Goal: Transaction & Acquisition: Purchase product/service

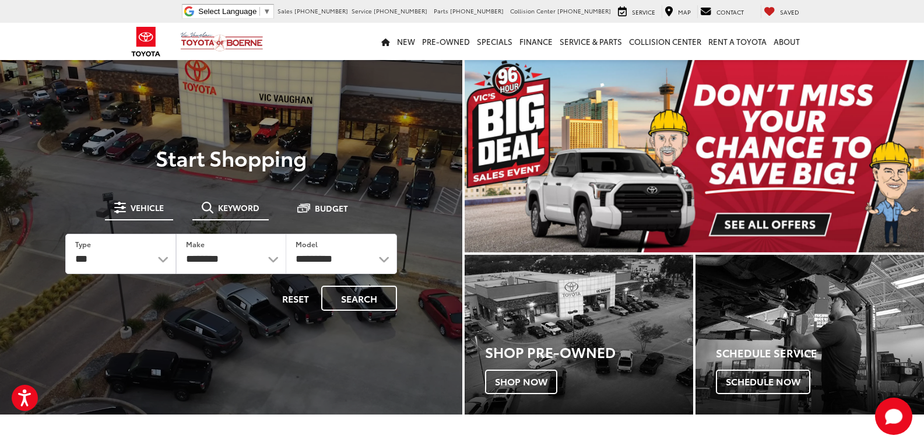
click at [244, 205] on span "Keyword" at bounding box center [238, 207] width 41 height 8
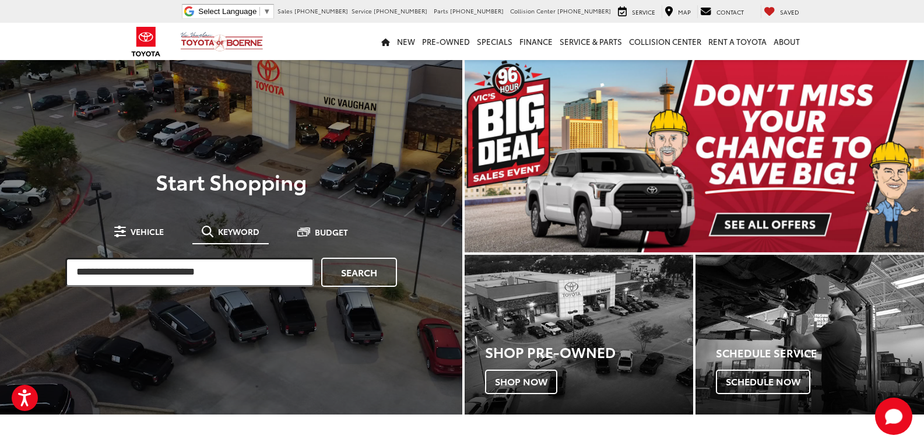
click at [167, 277] on input "search" at bounding box center [189, 272] width 249 height 29
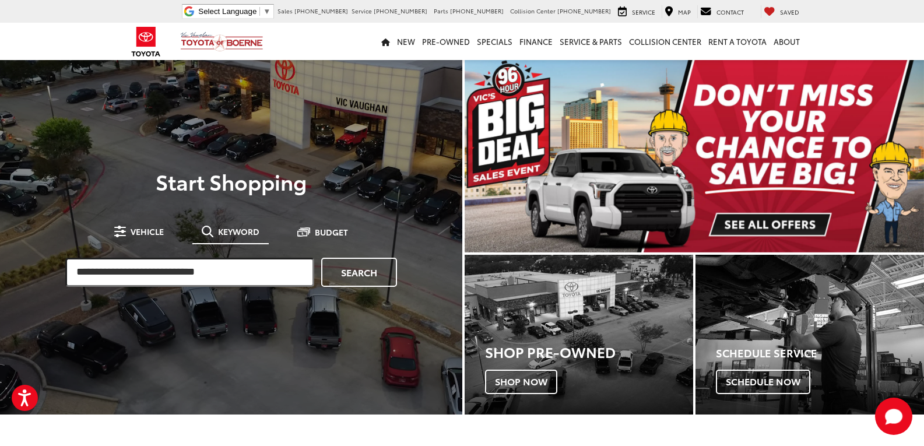
paste input "**********"
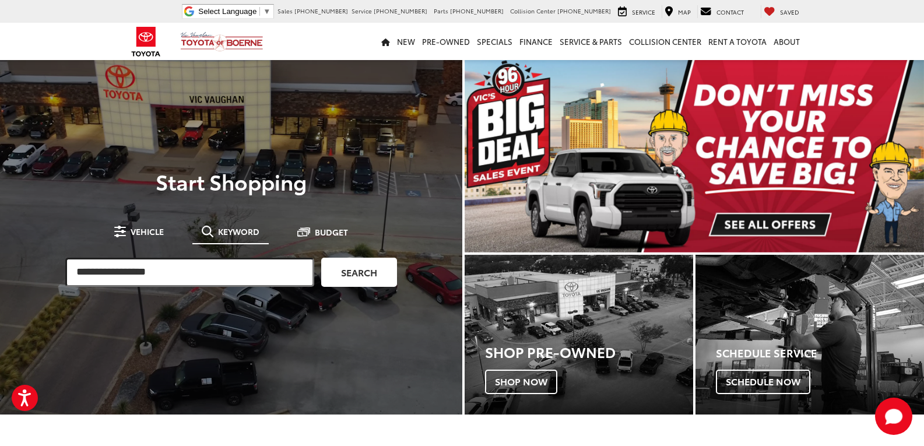
type input "**********"
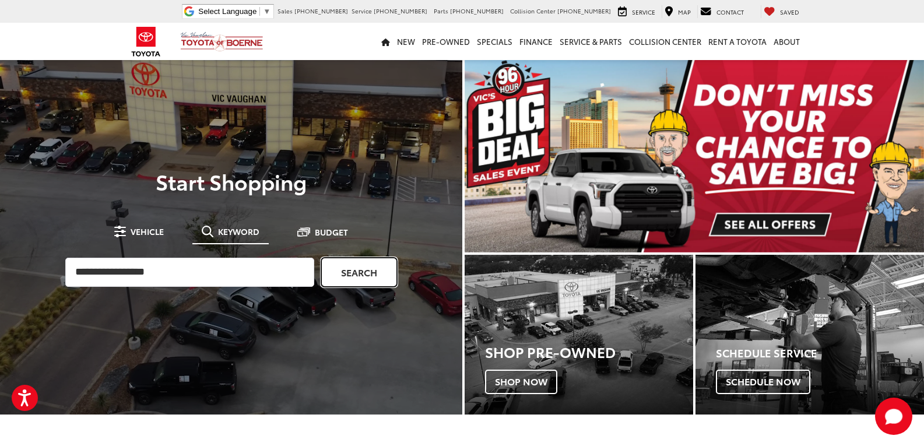
drag, startPoint x: 350, startPoint y: 258, endPoint x: 345, endPoint y: 259, distance: 5.9
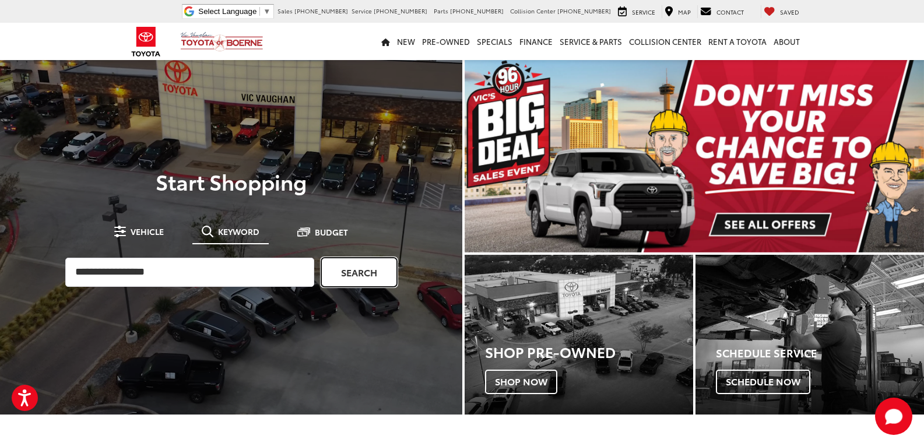
click at [350, 258] on link "Search" at bounding box center [359, 272] width 76 height 29
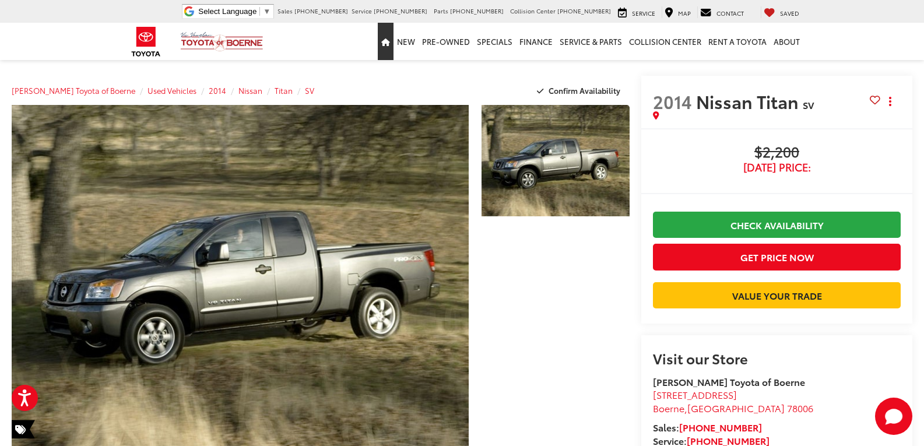
drag, startPoint x: 385, startPoint y: 47, endPoint x: 388, endPoint y: 26, distance: 21.8
click at [385, 47] on link "Home" at bounding box center [386, 41] width 16 height 37
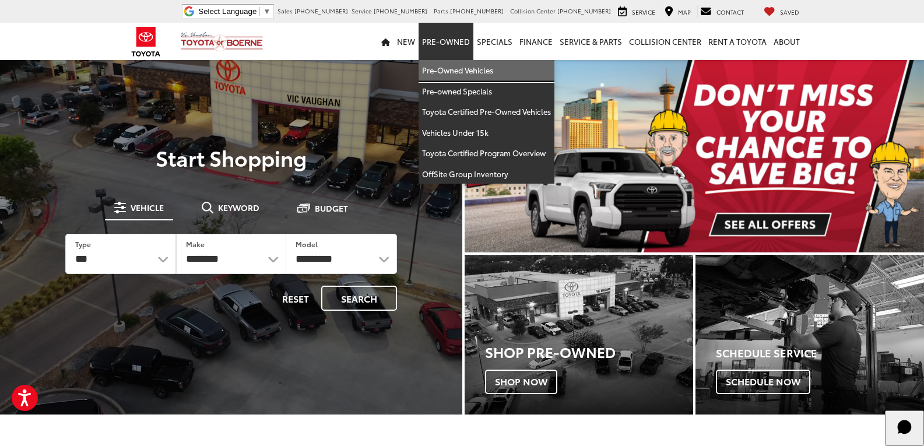
click at [443, 75] on link "Pre-Owned Vehicles" at bounding box center [487, 70] width 136 height 21
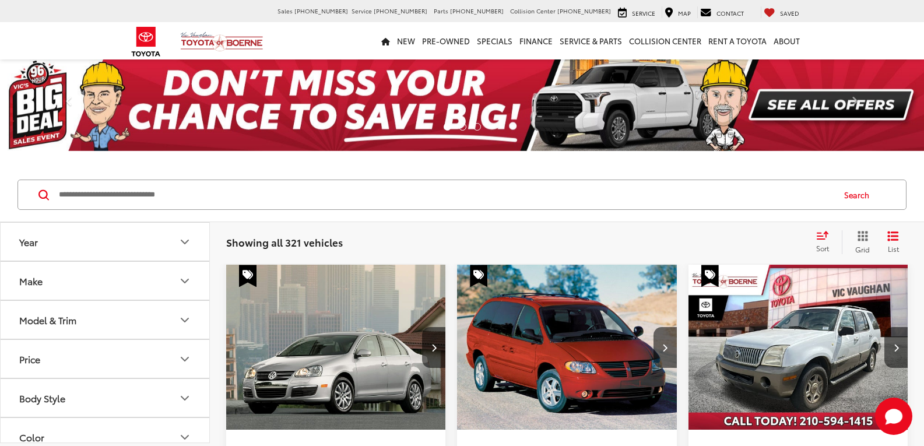
click at [60, 335] on button "Model & Trim" at bounding box center [106, 320] width 210 height 38
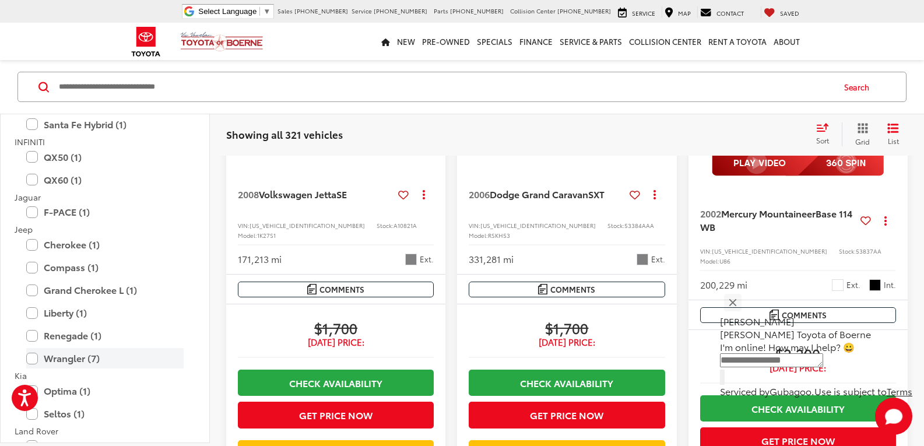
click at [96, 351] on label "Wrangler (7)" at bounding box center [104, 358] width 157 height 20
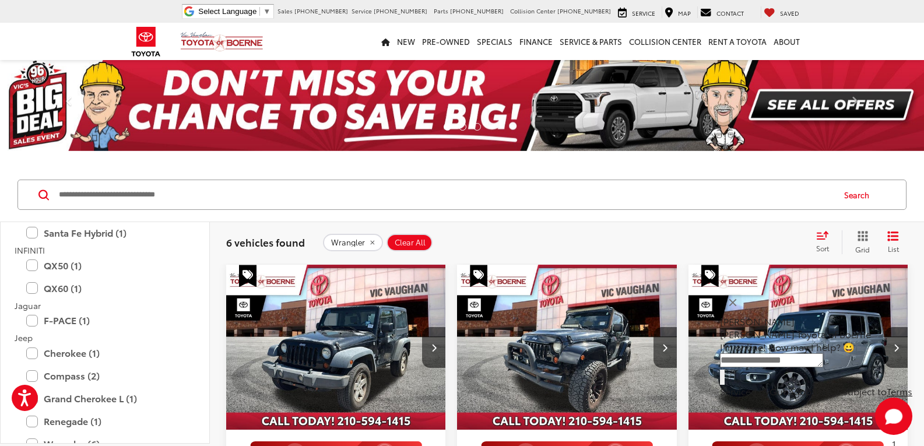
drag, startPoint x: 680, startPoint y: 239, endPoint x: 669, endPoint y: 137, distance: 102.6
click at [368, 241] on icon "remove Wrangler" at bounding box center [372, 242] width 8 height 7
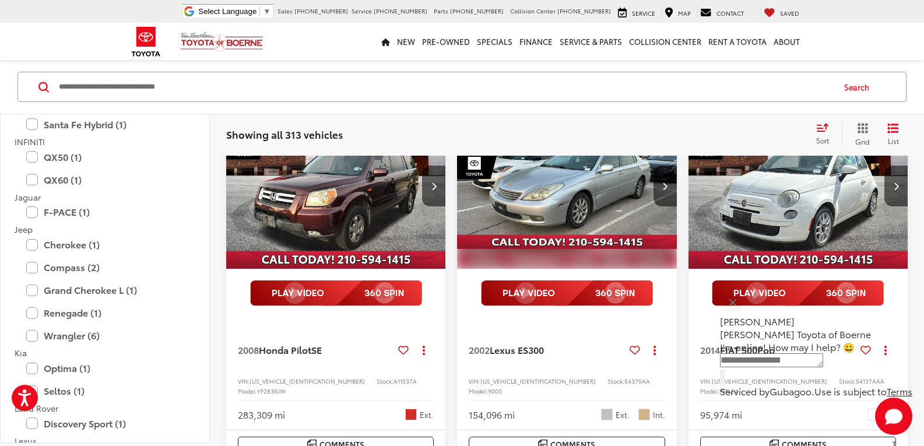
scroll to position [1632, 0]
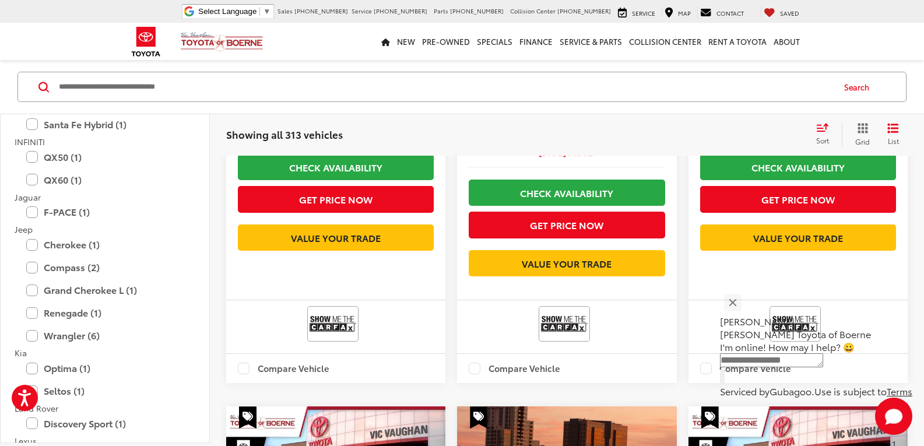
drag, startPoint x: 497, startPoint y: 138, endPoint x: 422, endPoint y: 4, distance: 153.5
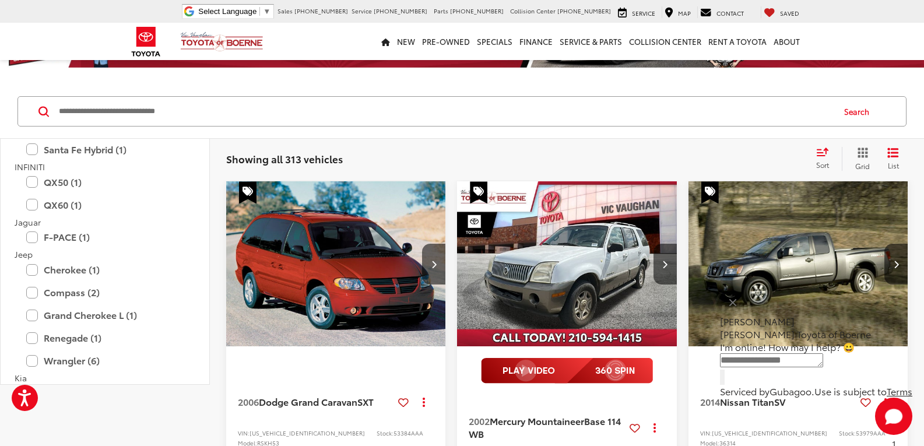
scroll to position [24, 0]
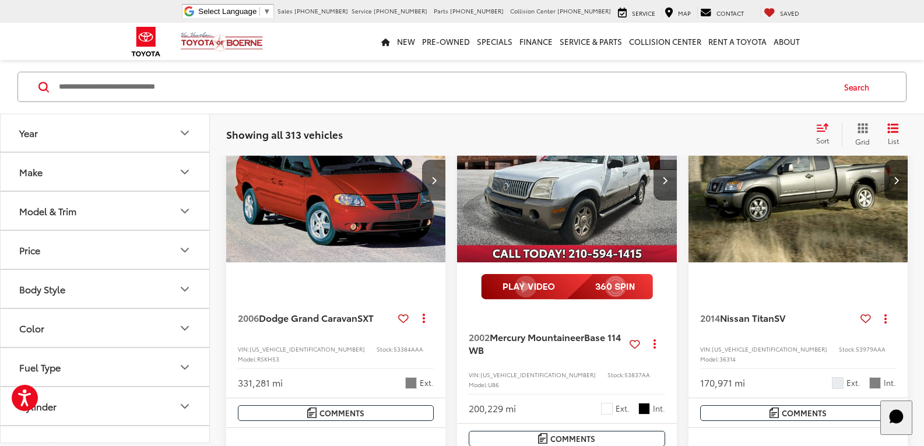
drag, startPoint x: 442, startPoint y: 213, endPoint x: 456, endPoint y: 282, distance: 70.8
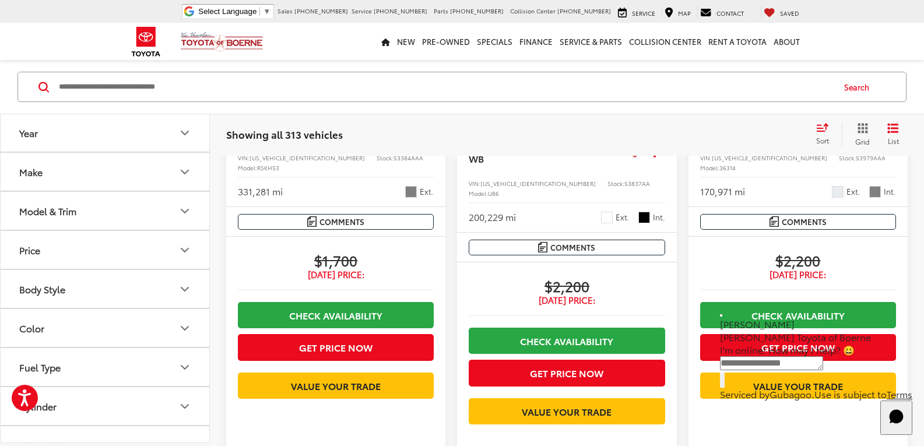
drag, startPoint x: 451, startPoint y: 245, endPoint x: 444, endPoint y: 310, distance: 65.7
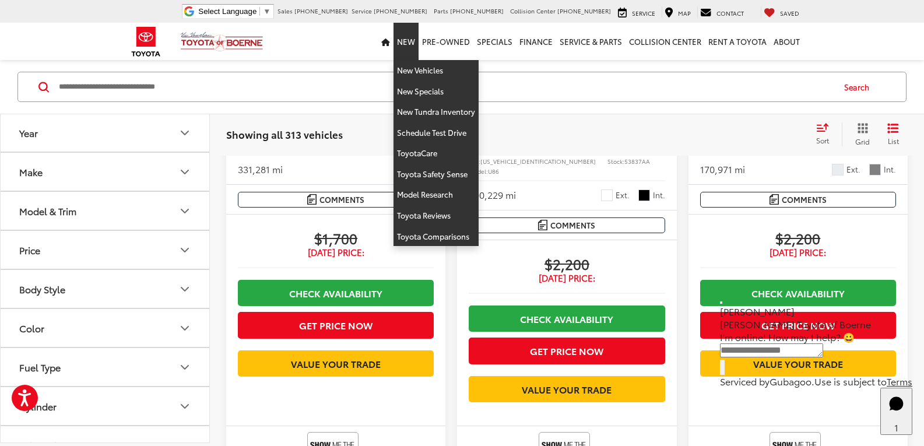
scroll to position [427, 0]
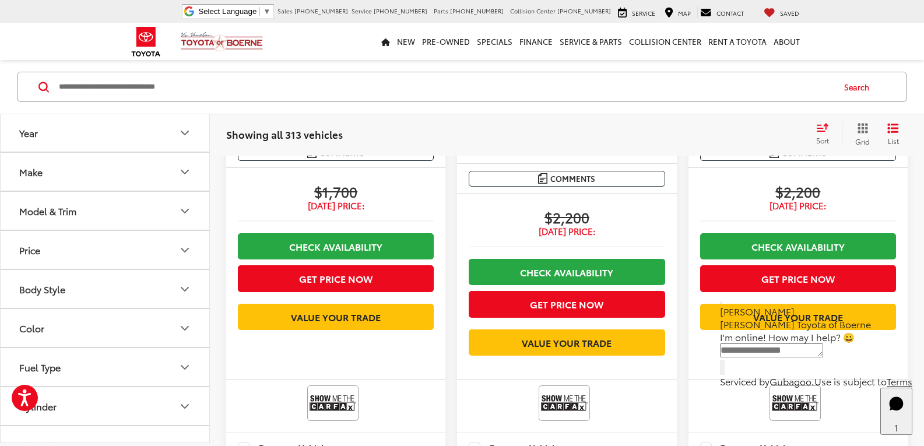
click at [100, 199] on button "Model & Trim" at bounding box center [106, 211] width 210 height 38
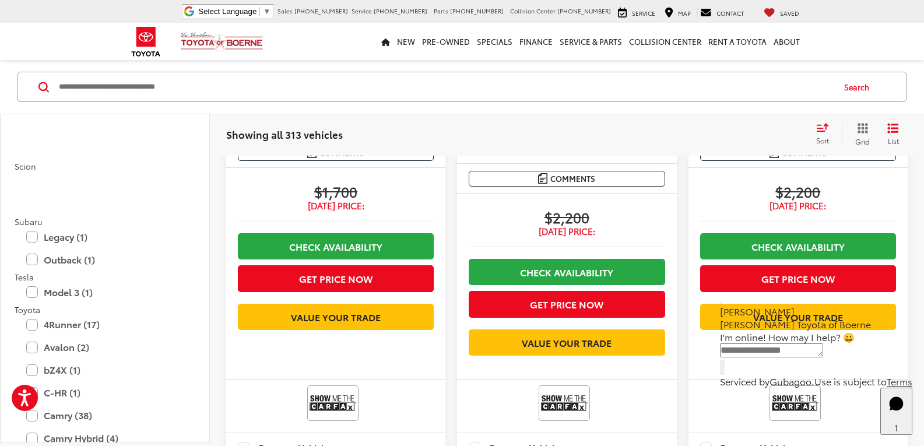
scroll to position [2041, 0]
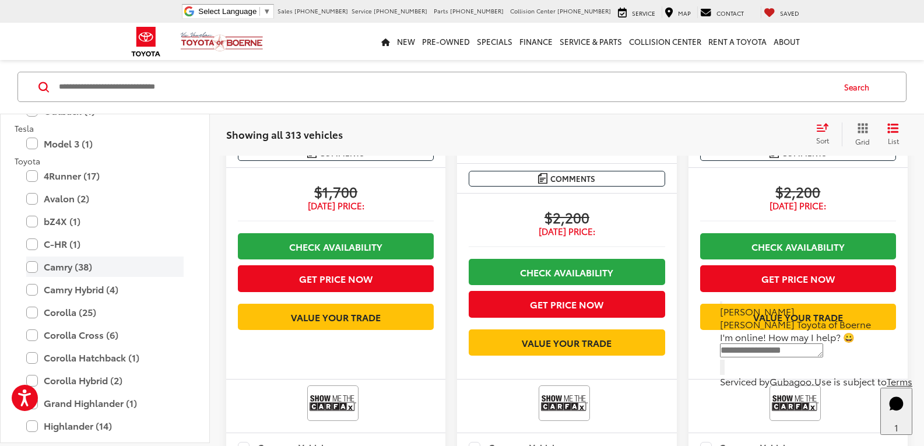
click at [121, 268] on label "Camry (38)" at bounding box center [104, 267] width 157 height 20
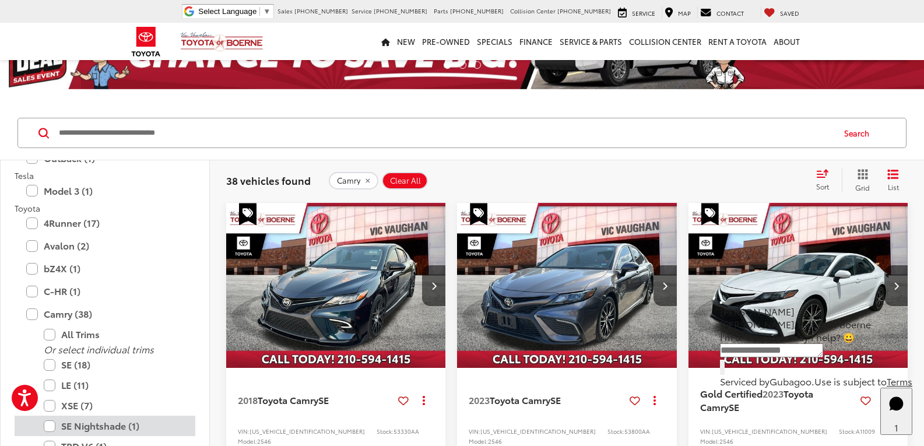
scroll to position [108, 0]
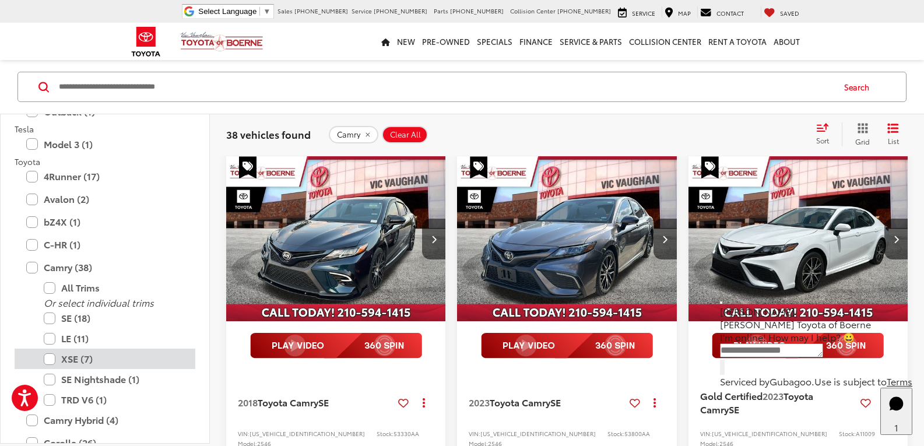
click at [93, 360] on label "XSE (7)" at bounding box center [114, 359] width 140 height 20
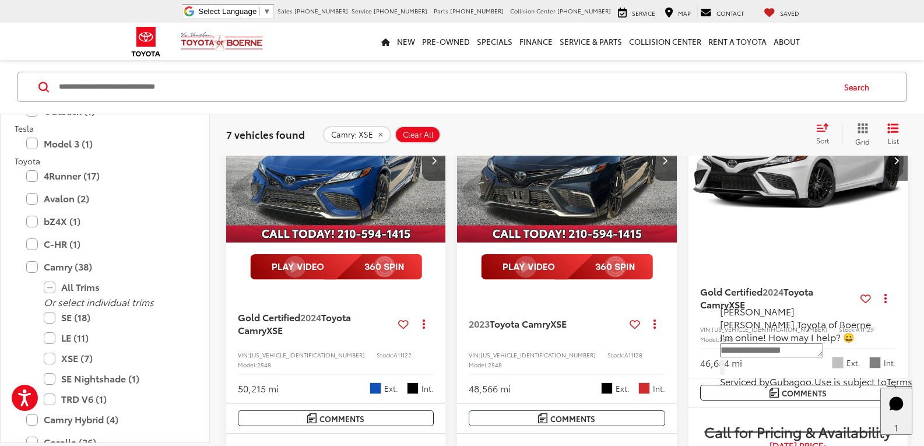
scroll to position [808, 0]
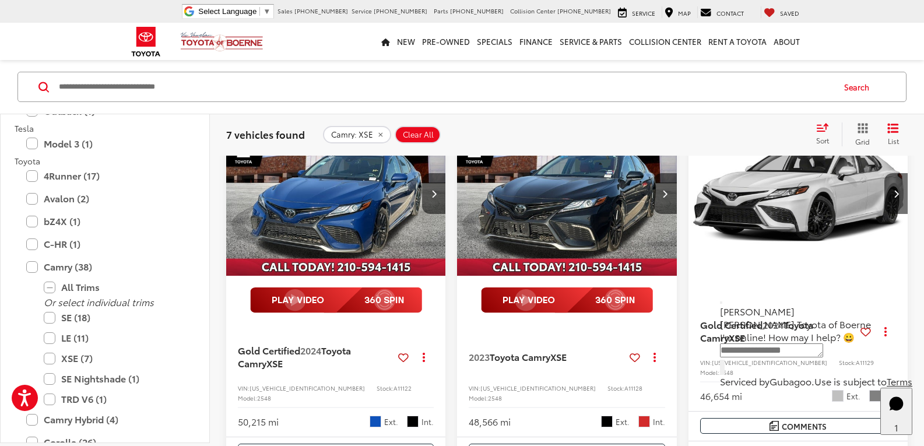
click at [800, 264] on img "2024 Toyota Camry XSE 0" at bounding box center [798, 194] width 221 height 166
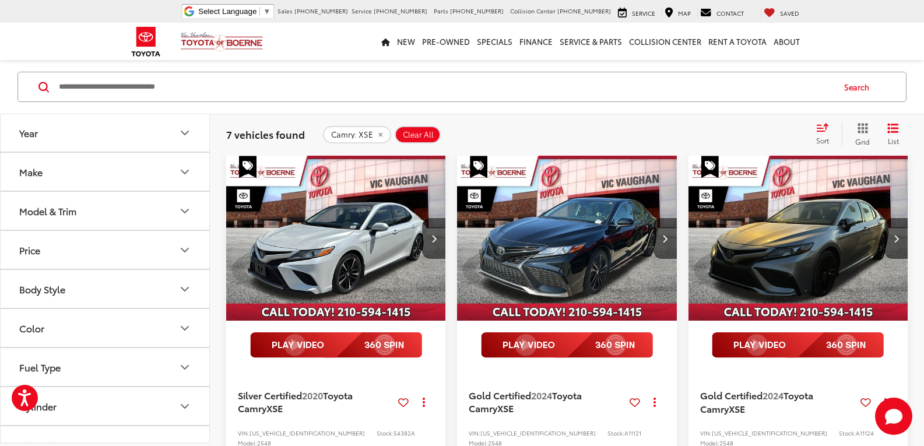
click at [415, 135] on span "Clear All" at bounding box center [418, 133] width 31 height 9
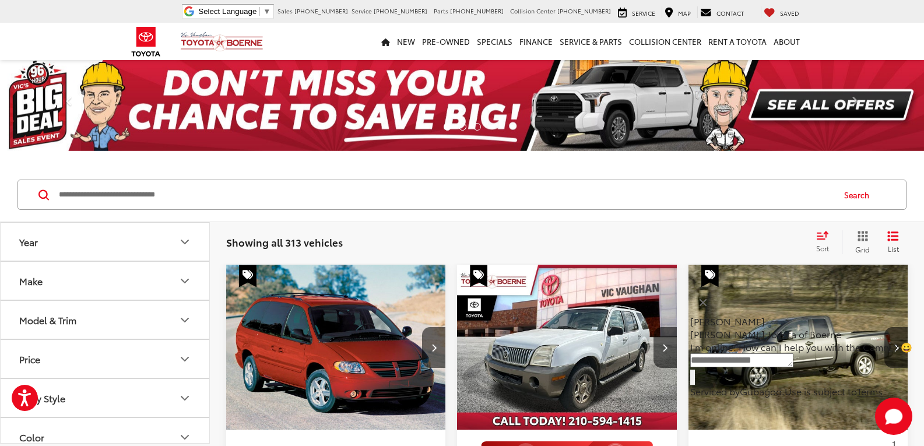
click at [117, 362] on button "Price" at bounding box center [106, 359] width 210 height 38
drag, startPoint x: 178, startPoint y: 394, endPoint x: 60, endPoint y: 380, distance: 119.2
click at [64, 384] on div "****** — ******" at bounding box center [105, 389] width 181 height 23
drag, startPoint x: 155, startPoint y: 392, endPoint x: 52, endPoint y: 391, distance: 102.0
click at [52, 391] on div "****** — ******" at bounding box center [105, 389] width 181 height 23
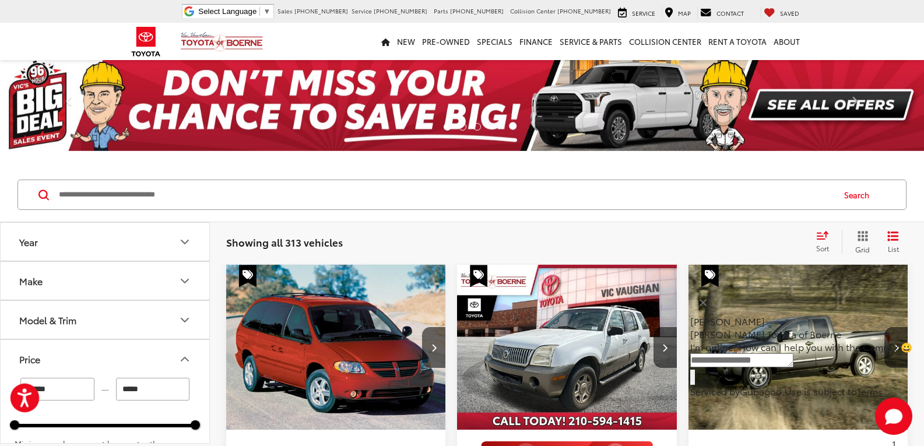
type input "******"
click at [234, 233] on div "Showing all 313 vehicles Clear All + 0 test Sort Price: High to Low Price: Low …" at bounding box center [567, 241] width 682 height 23
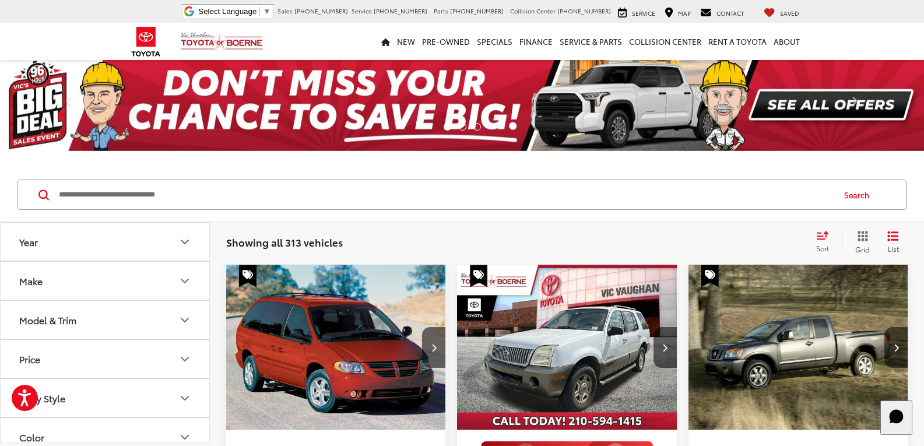
click at [112, 356] on button "Price" at bounding box center [106, 359] width 210 height 38
drag, startPoint x: 178, startPoint y: 396, endPoint x: 59, endPoint y: 396, distance: 119.5
click at [61, 394] on div "* — *******" at bounding box center [105, 389] width 181 height 23
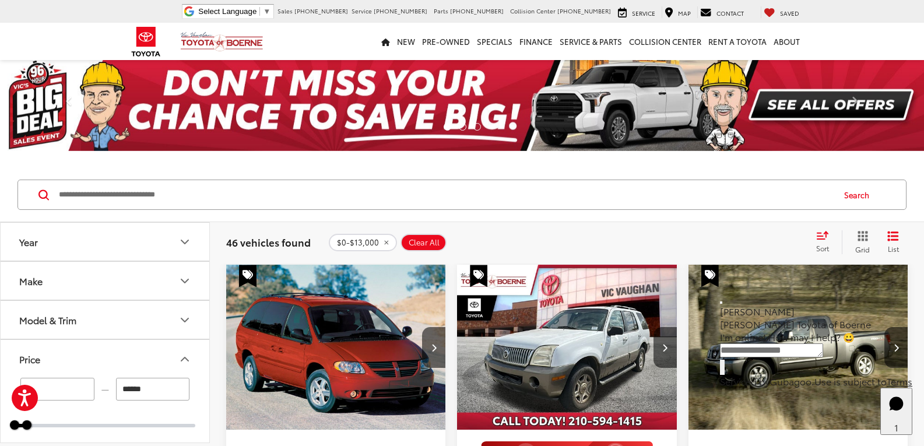
click at [827, 232] on icon "Select sort value" at bounding box center [822, 235] width 13 height 9
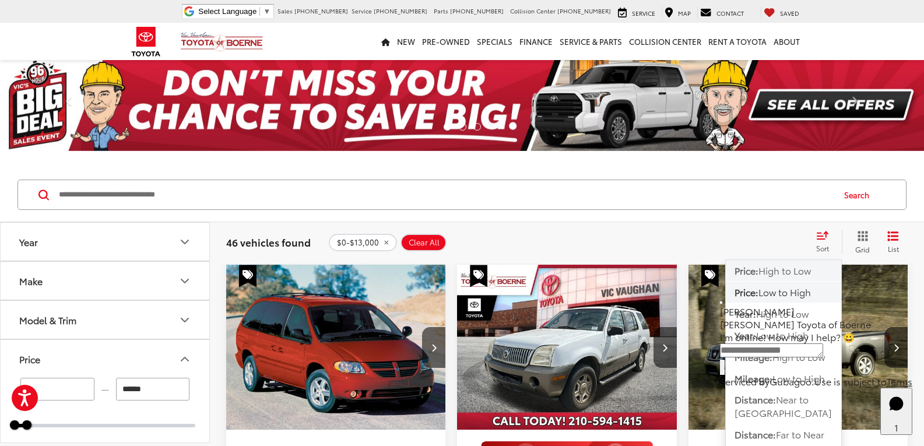
click at [759, 269] on span "Price:" at bounding box center [747, 270] width 24 height 13
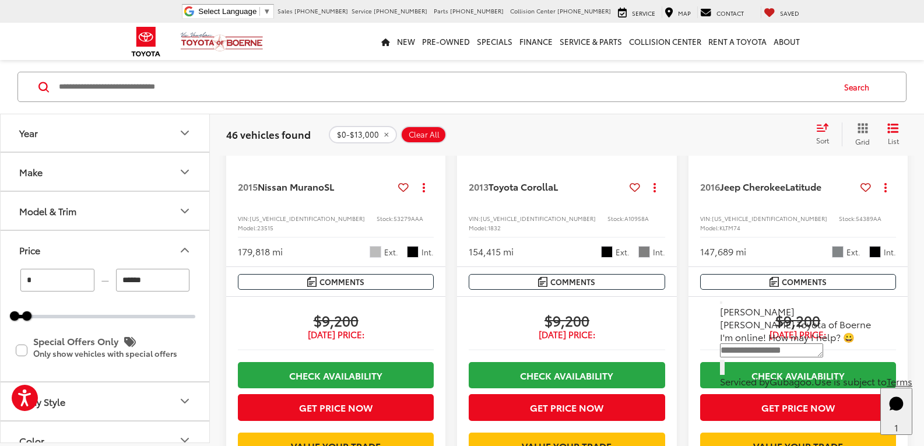
scroll to position [2390, 0]
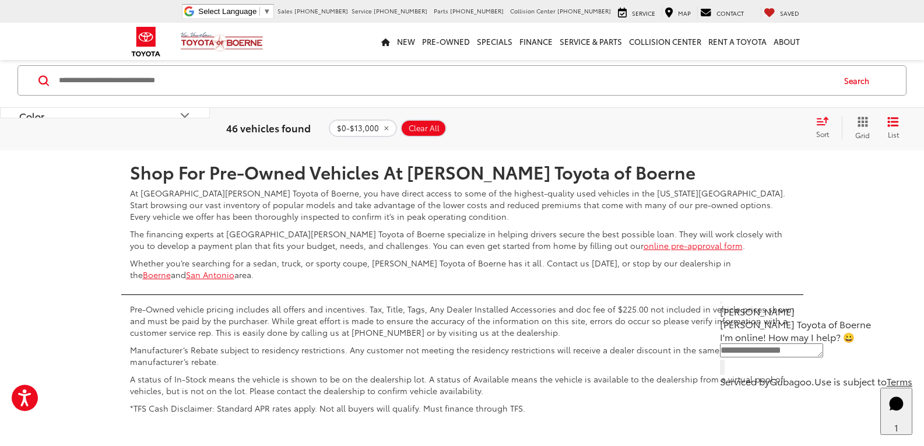
drag, startPoint x: 700, startPoint y: 243, endPoint x: 682, endPoint y: 265, distance: 28.1
click at [708, 127] on link "2" at bounding box center [717, 116] width 18 height 21
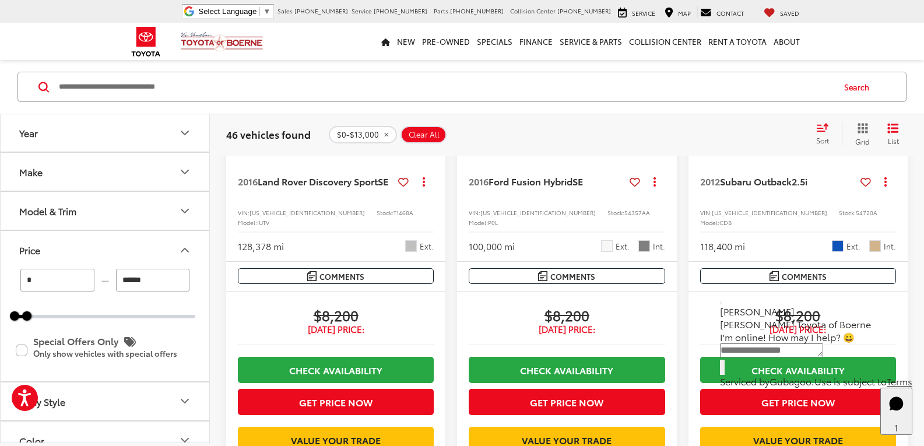
scroll to position [1158, 0]
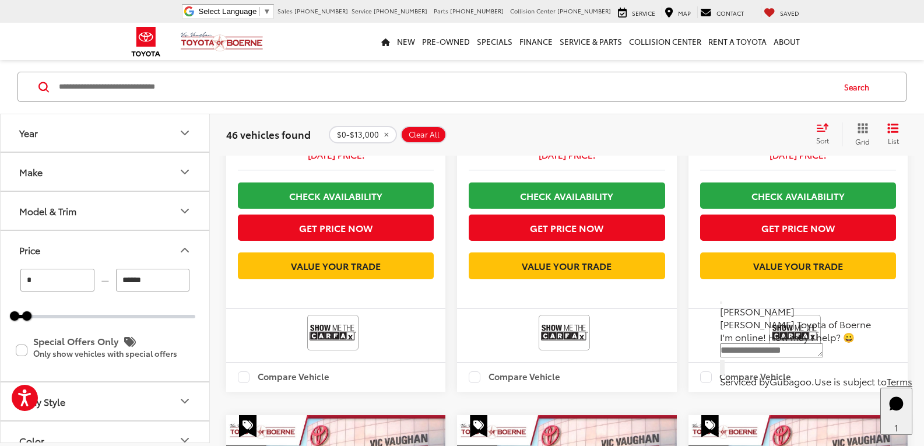
click at [426, 129] on span "Clear All" at bounding box center [424, 133] width 31 height 9
type input "*******"
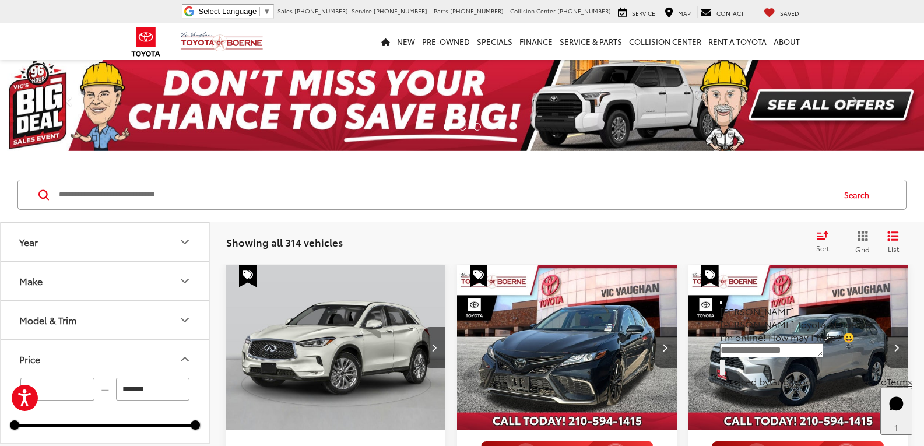
drag, startPoint x: 689, startPoint y: 229, endPoint x: 680, endPoint y: 100, distance: 129.7
click at [827, 232] on icon "Select sort value" at bounding box center [822, 235] width 13 height 9
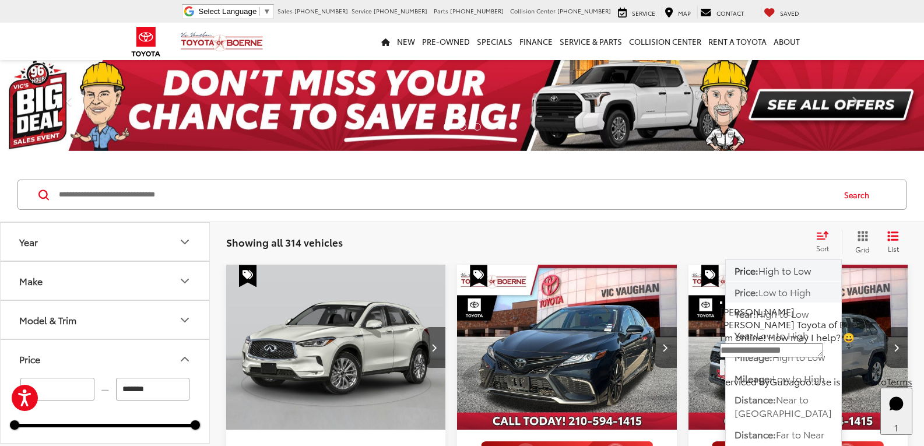
click at [784, 289] on span "Low to High" at bounding box center [785, 291] width 52 height 13
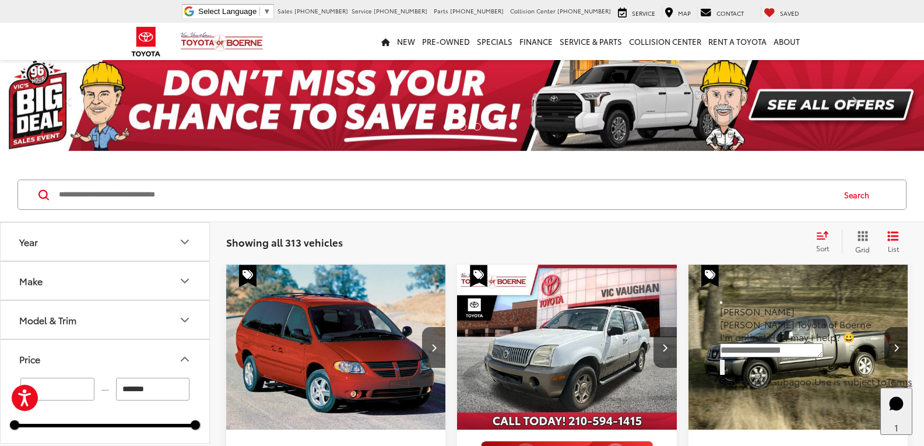
drag, startPoint x: 158, startPoint y: 352, endPoint x: 170, endPoint y: 354, distance: 12.5
click at [158, 352] on button "Price" at bounding box center [106, 359] width 210 height 38
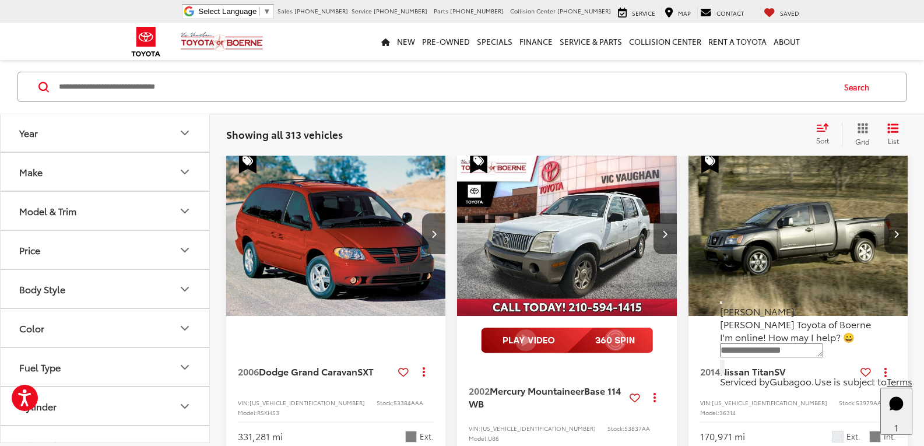
scroll to position [117, 0]
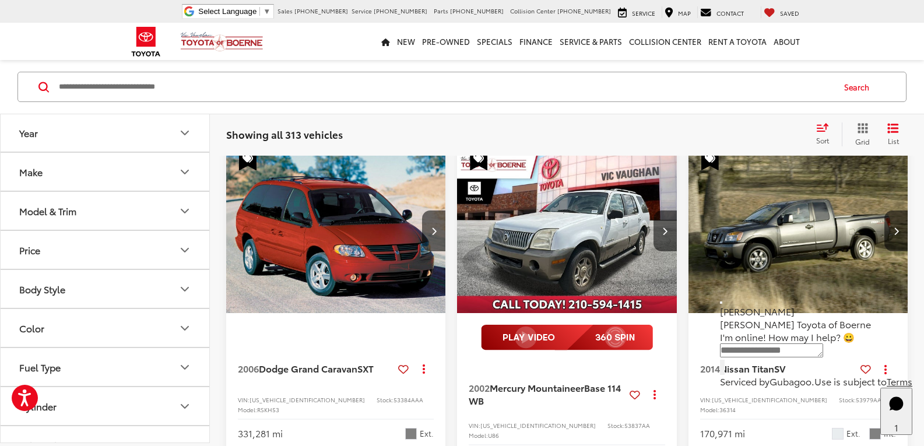
click at [722, 304] on button "Close" at bounding box center [721, 302] width 2 height 2
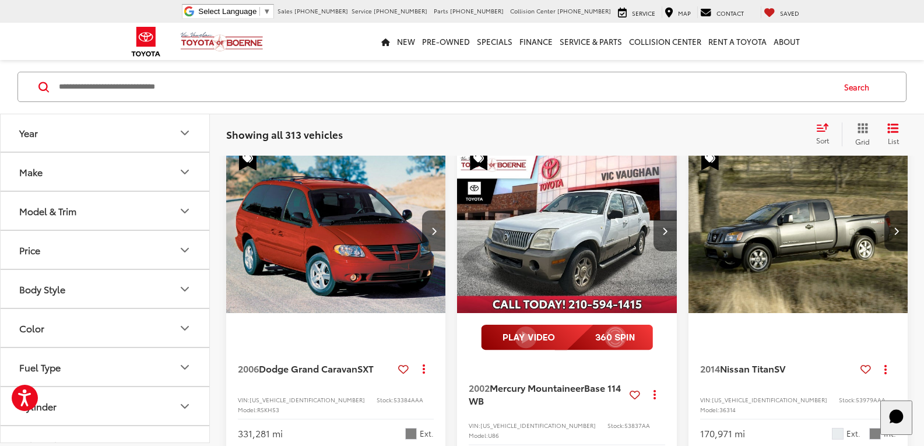
scroll to position [175, 0]
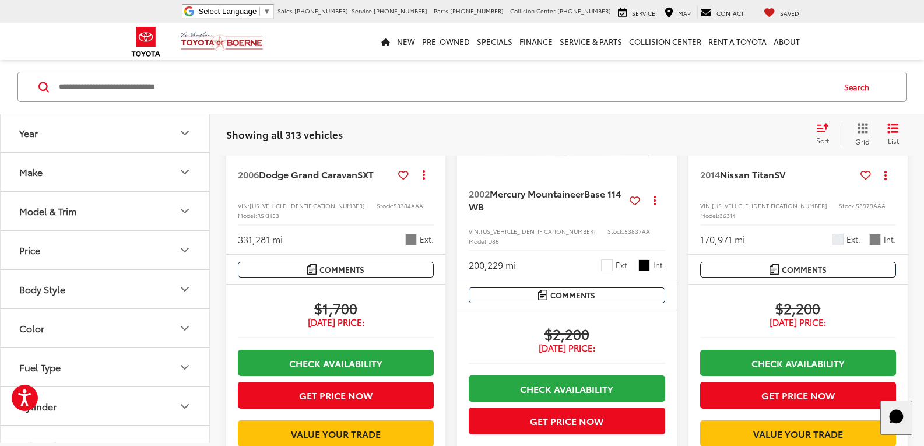
drag, startPoint x: 683, startPoint y: 336, endPoint x: 686, endPoint y: 390, distance: 53.8
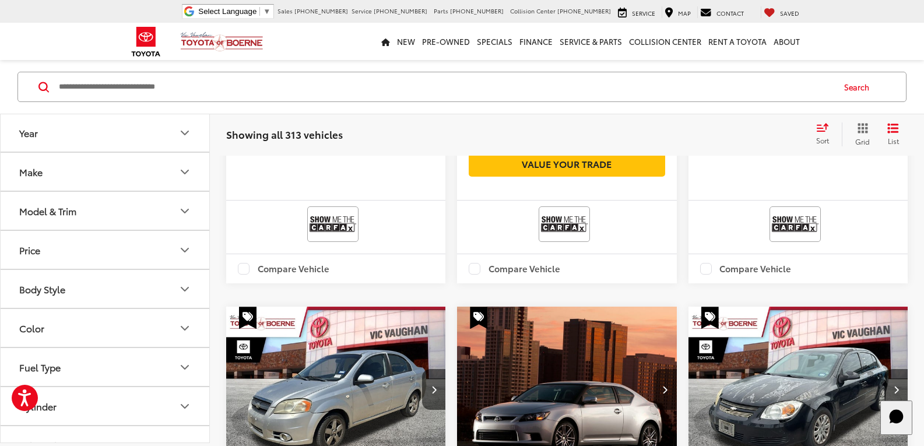
scroll to position [752, 0]
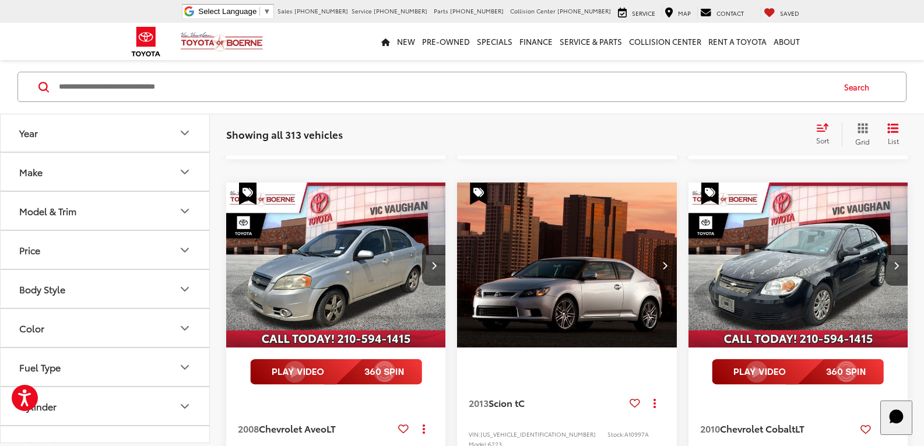
drag, startPoint x: 680, startPoint y: 423, endPoint x: 680, endPoint y: 460, distance: 37.3
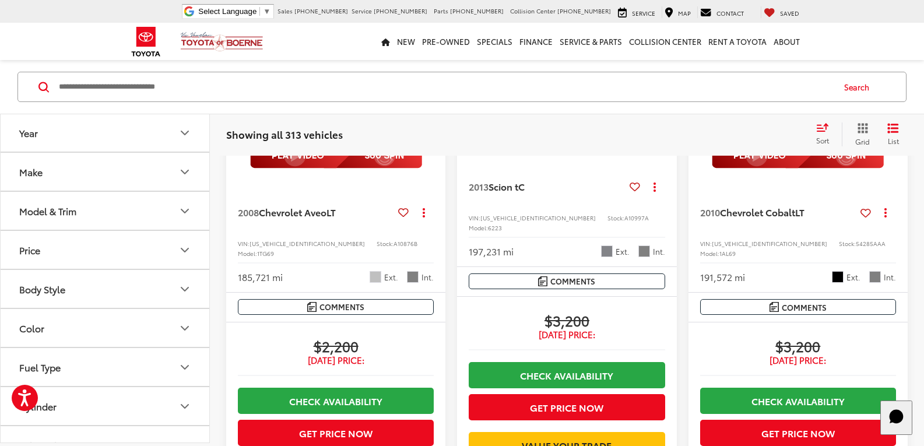
drag, startPoint x: 449, startPoint y: 169, endPoint x: 458, endPoint y: 285, distance: 115.8
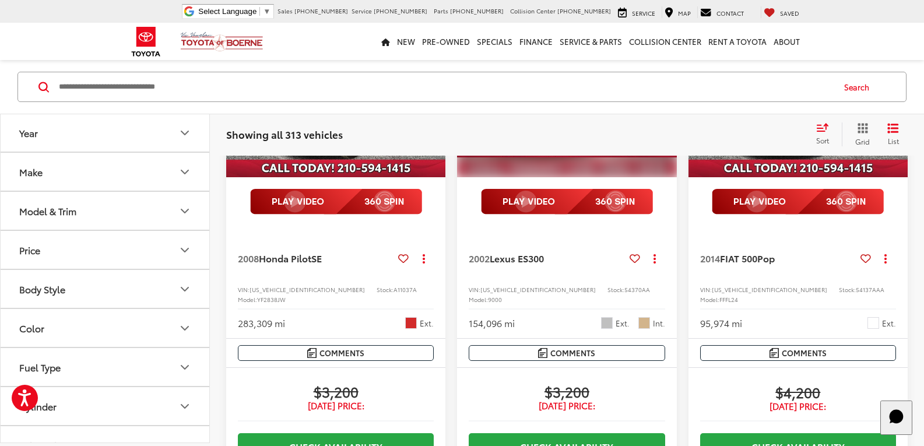
scroll to position [1556, 0]
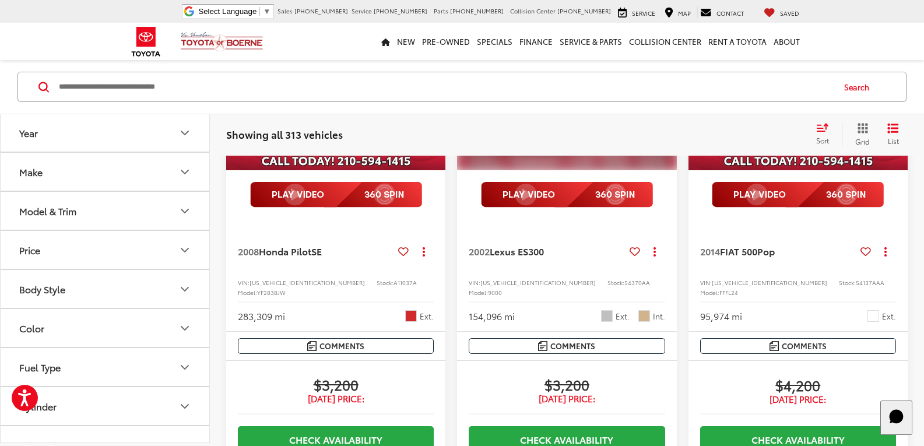
click at [669, 332] on div "More Details Comments Dealer Comments Clean CARFAX. 2002 Lexus ES 300 Millenniu…" at bounding box center [566, 346] width 219 height 29
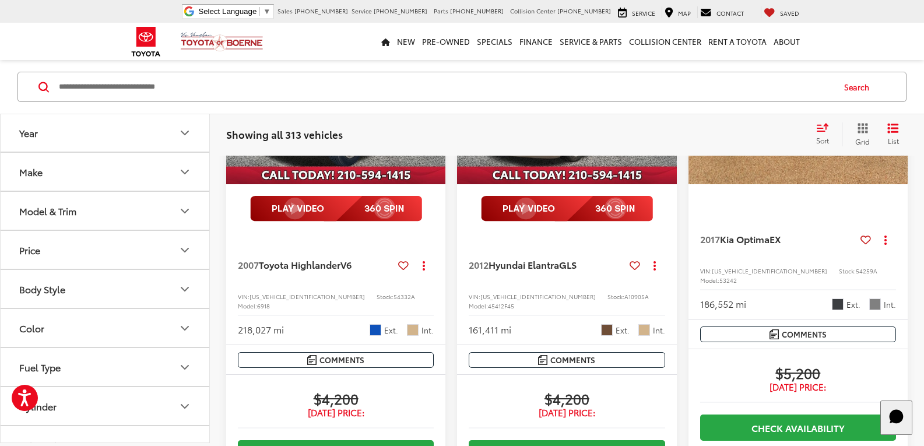
scroll to position [2197, 0]
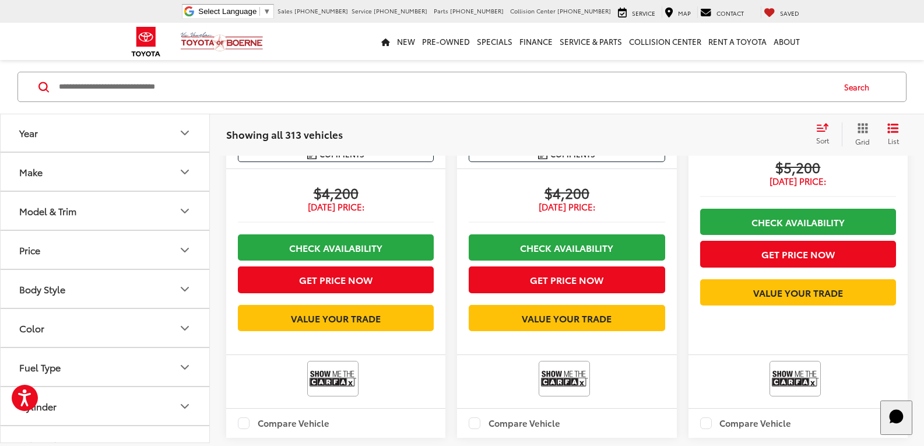
drag, startPoint x: 449, startPoint y: 215, endPoint x: 451, endPoint y: 275, distance: 59.5
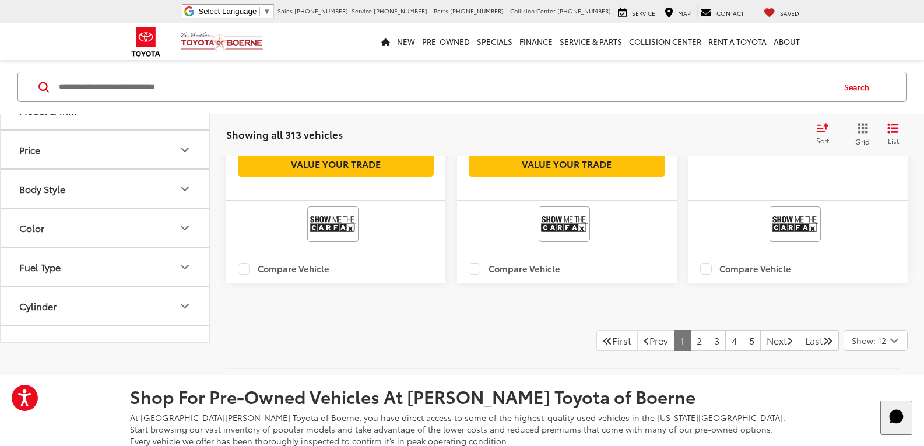
drag, startPoint x: 451, startPoint y: 272, endPoint x: 451, endPoint y: 321, distance: 49.0
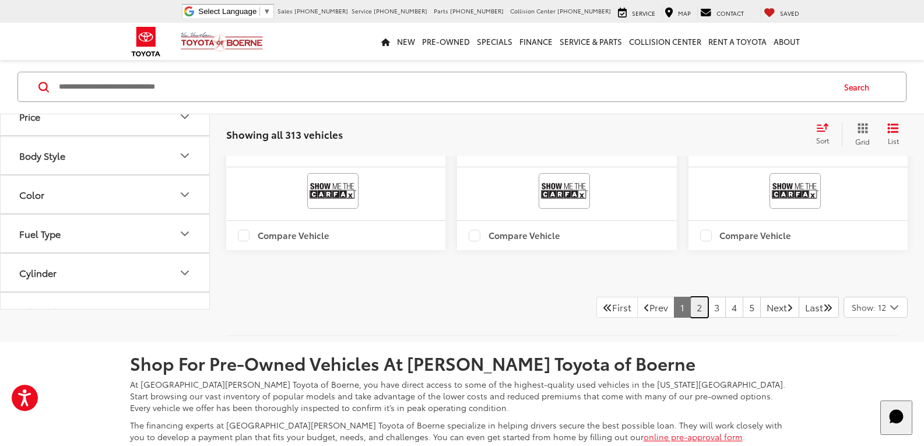
click at [690, 315] on link "2" at bounding box center [699, 307] width 18 height 21
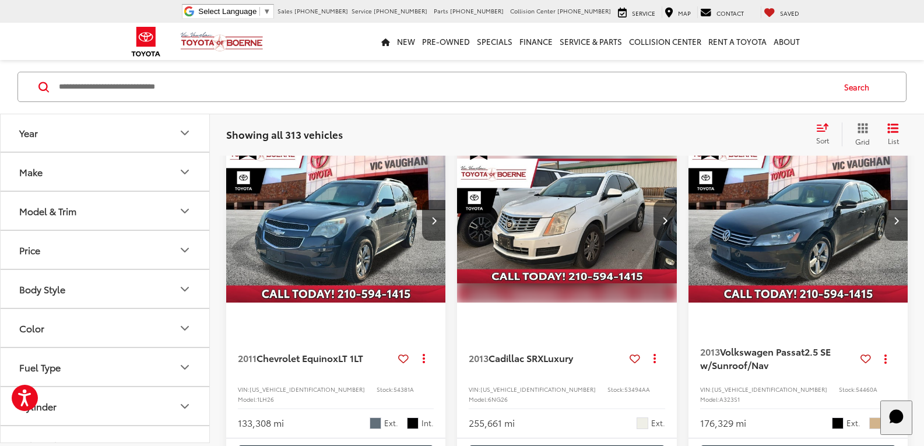
scroll to position [108, 0]
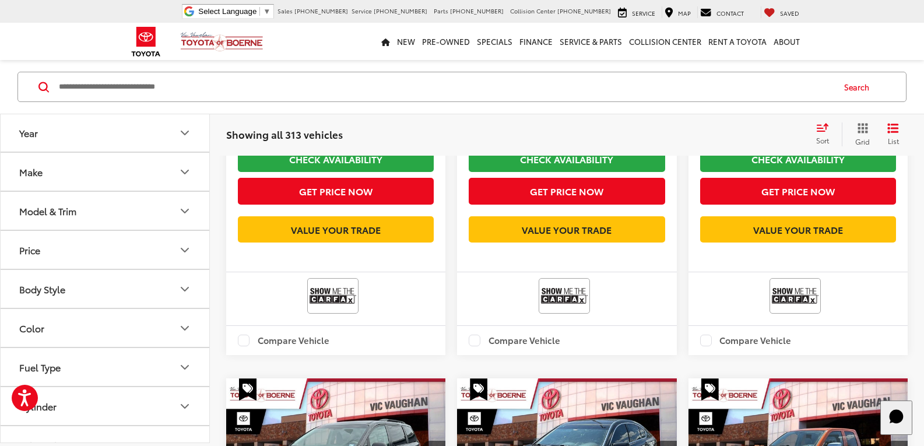
drag, startPoint x: 680, startPoint y: 241, endPoint x: 680, endPoint y: 342, distance: 101.4
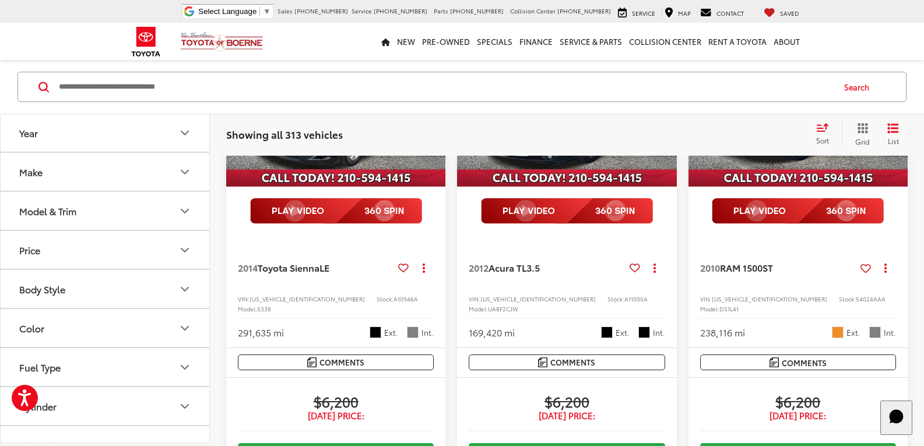
drag, startPoint x: 679, startPoint y: 295, endPoint x: 686, endPoint y: 400, distance: 105.2
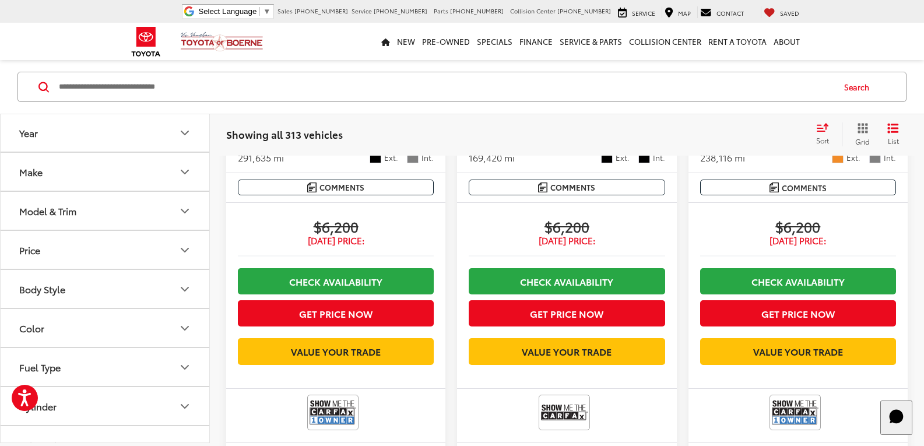
drag, startPoint x: 684, startPoint y: 362, endPoint x: 684, endPoint y: 443, distance: 80.5
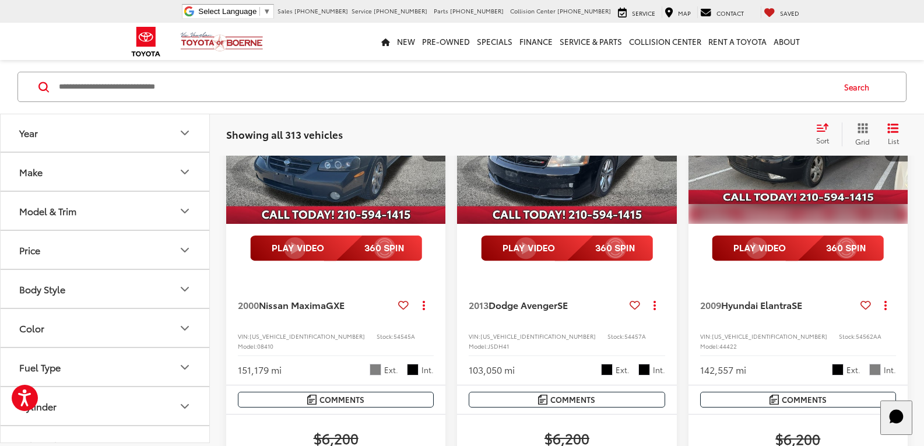
drag, startPoint x: 683, startPoint y: 297, endPoint x: 670, endPoint y: 408, distance: 111.5
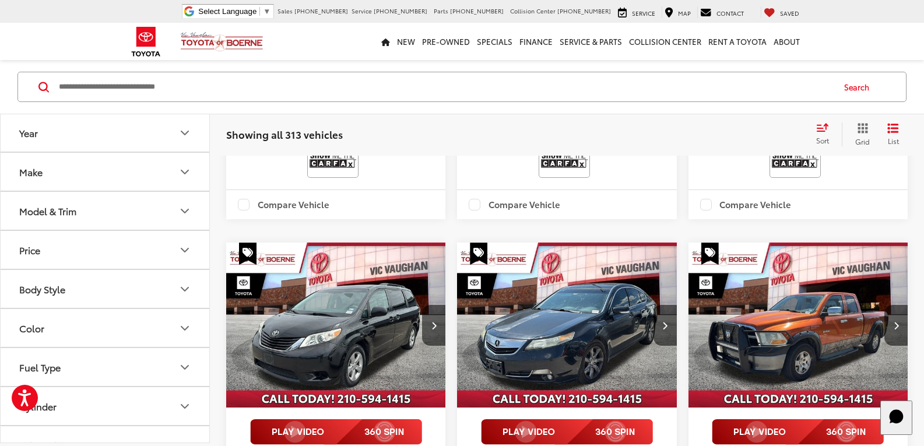
scroll to position [0, 0]
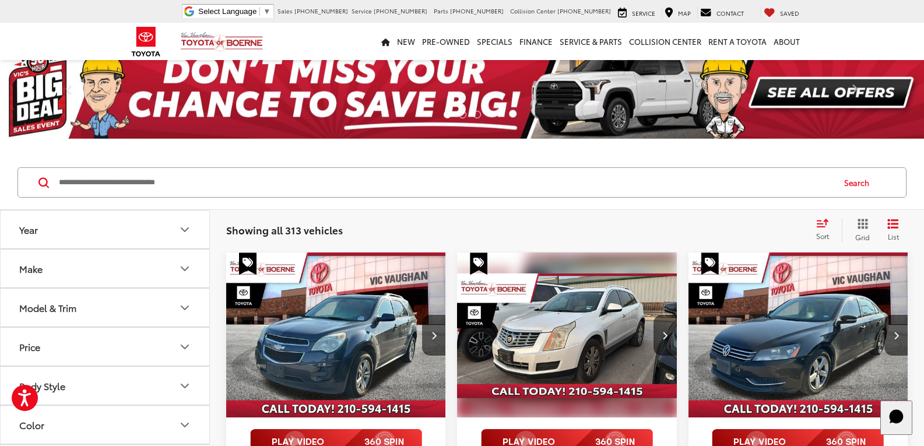
drag, startPoint x: 686, startPoint y: 388, endPoint x: 680, endPoint y: 224, distance: 163.9
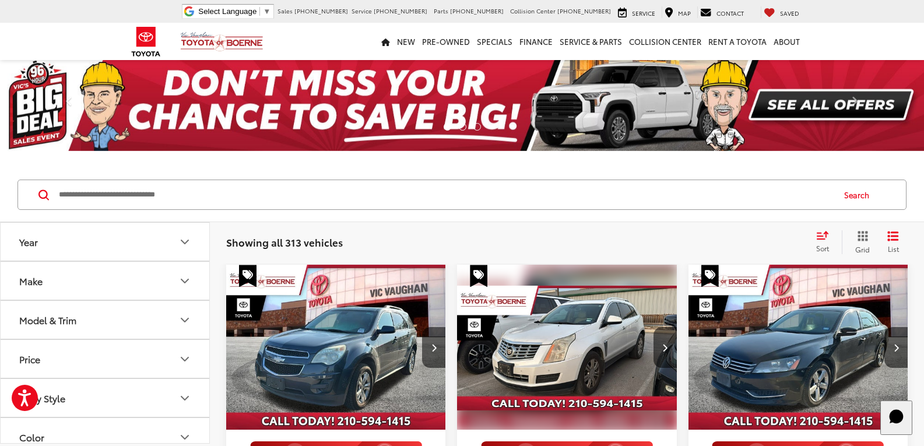
click at [109, 321] on button "Model & Trim" at bounding box center [106, 320] width 210 height 38
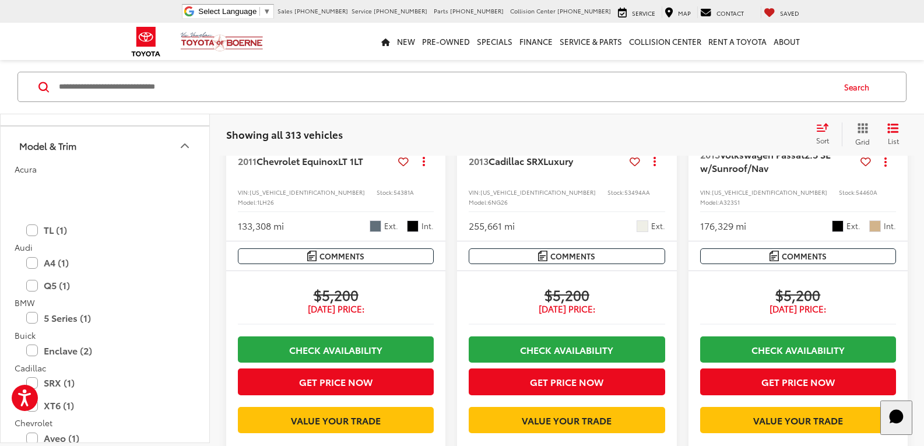
scroll to position [175, 0]
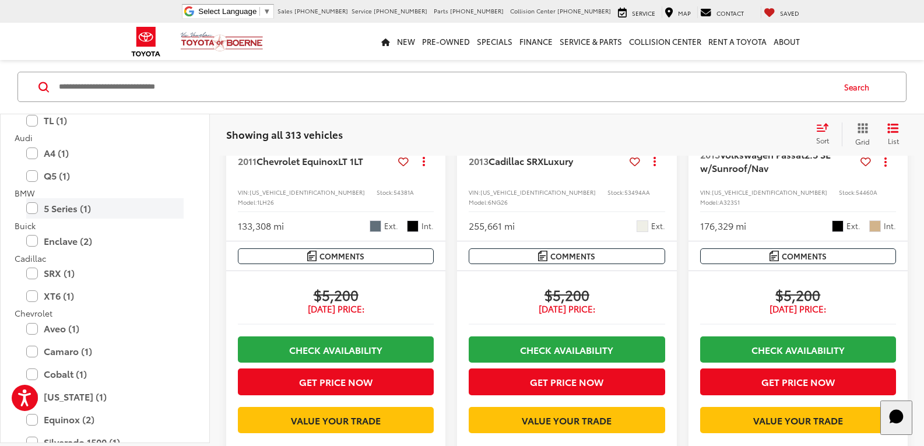
click at [74, 213] on label "5 Series (1)" at bounding box center [104, 208] width 157 height 20
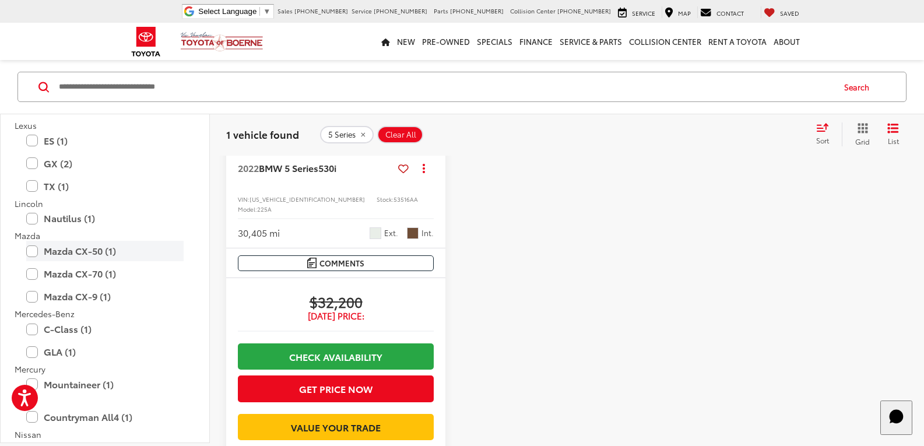
scroll to position [1467, 0]
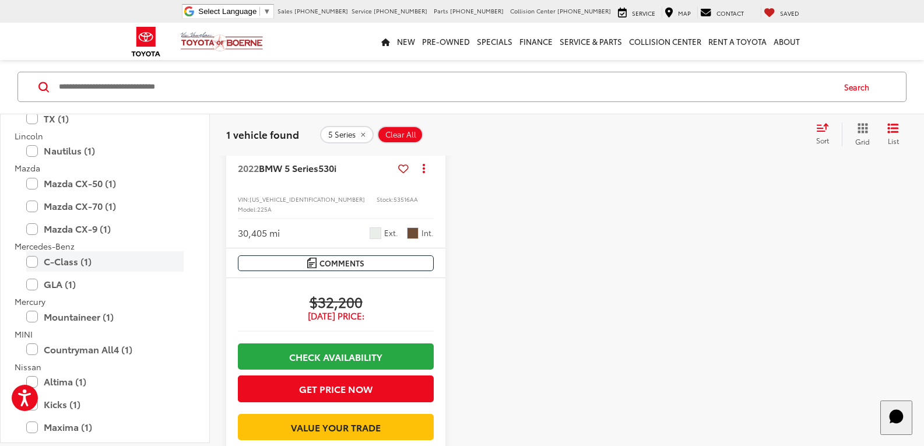
click at [71, 261] on label "C-Class (1)" at bounding box center [104, 261] width 157 height 20
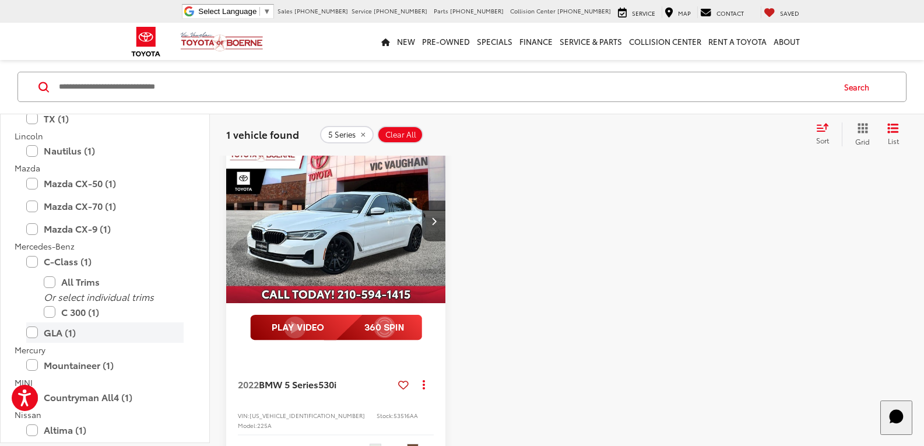
scroll to position [108, 0]
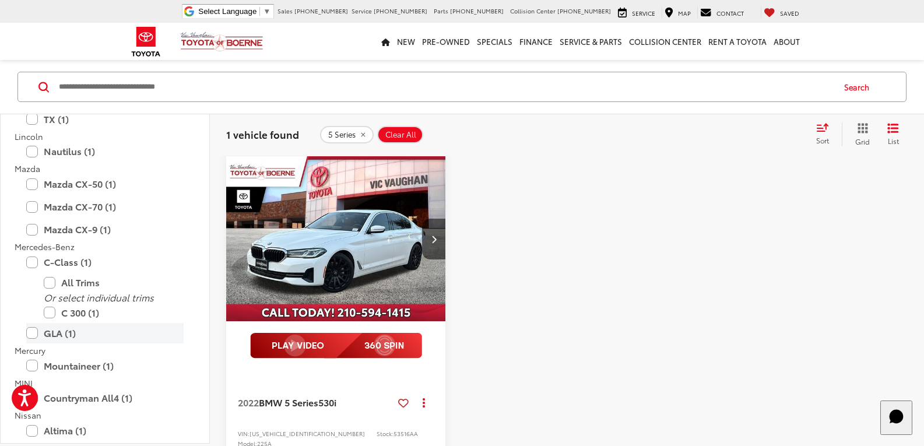
click at [79, 330] on label "GLA (1)" at bounding box center [104, 333] width 157 height 20
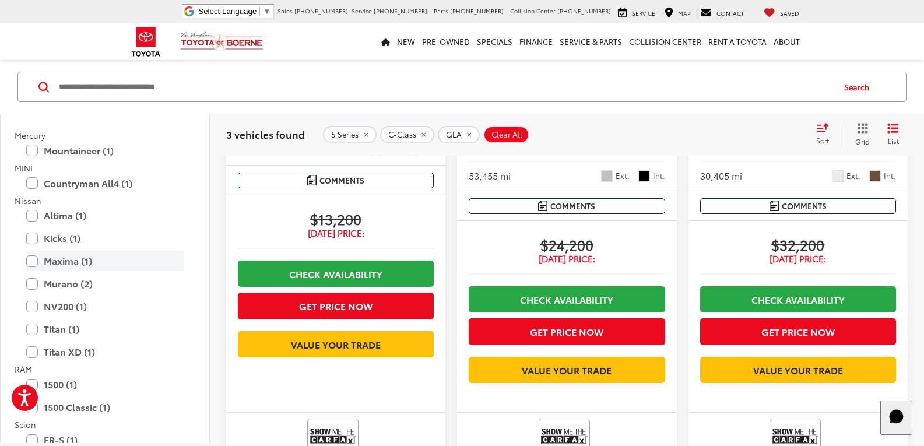
scroll to position [1604, 0]
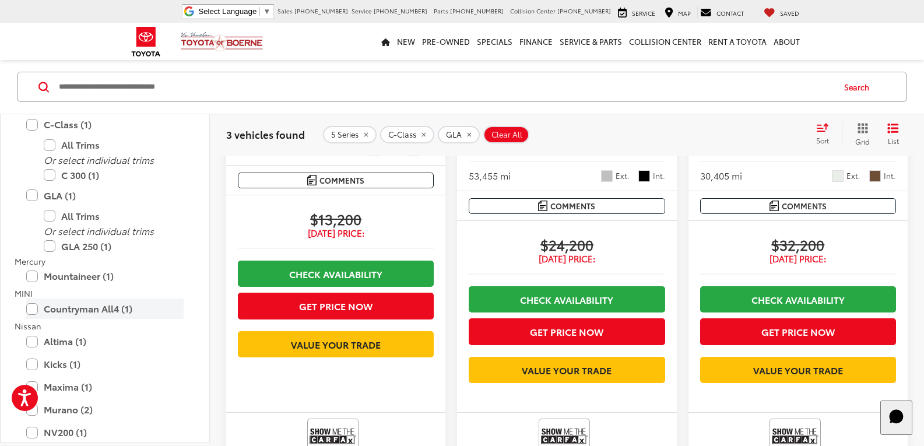
click at [113, 305] on label "Countryman All4 (1)" at bounding box center [104, 309] width 157 height 20
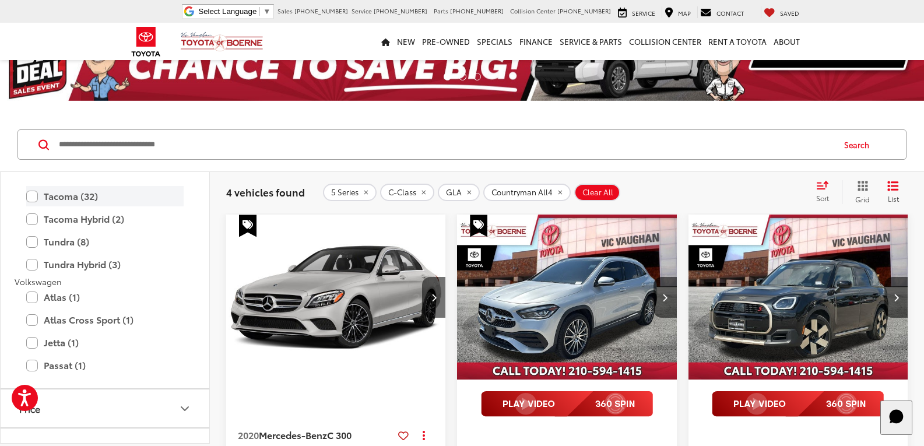
scroll to position [2509, 0]
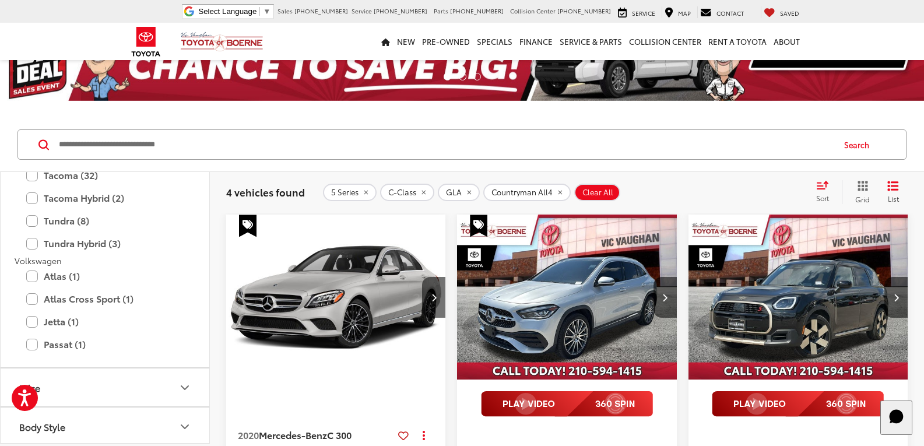
click at [608, 192] on span "Clear All" at bounding box center [597, 192] width 31 height 9
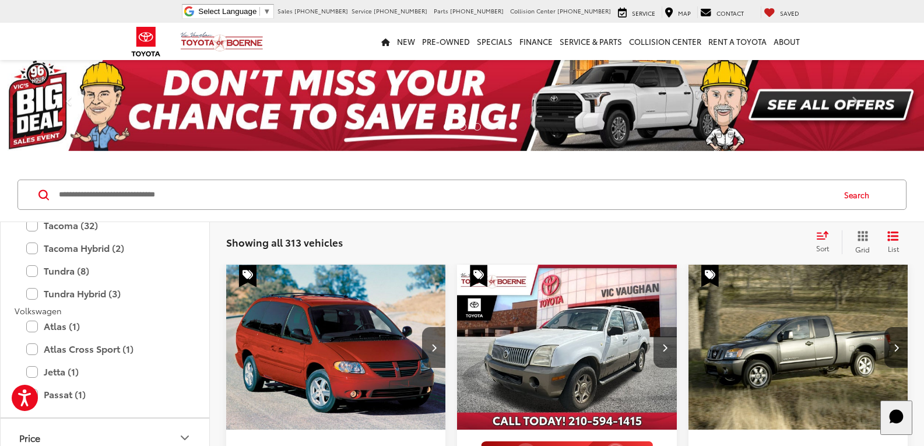
scroll to position [117, 0]
